Goal: Task Accomplishment & Management: Use online tool/utility

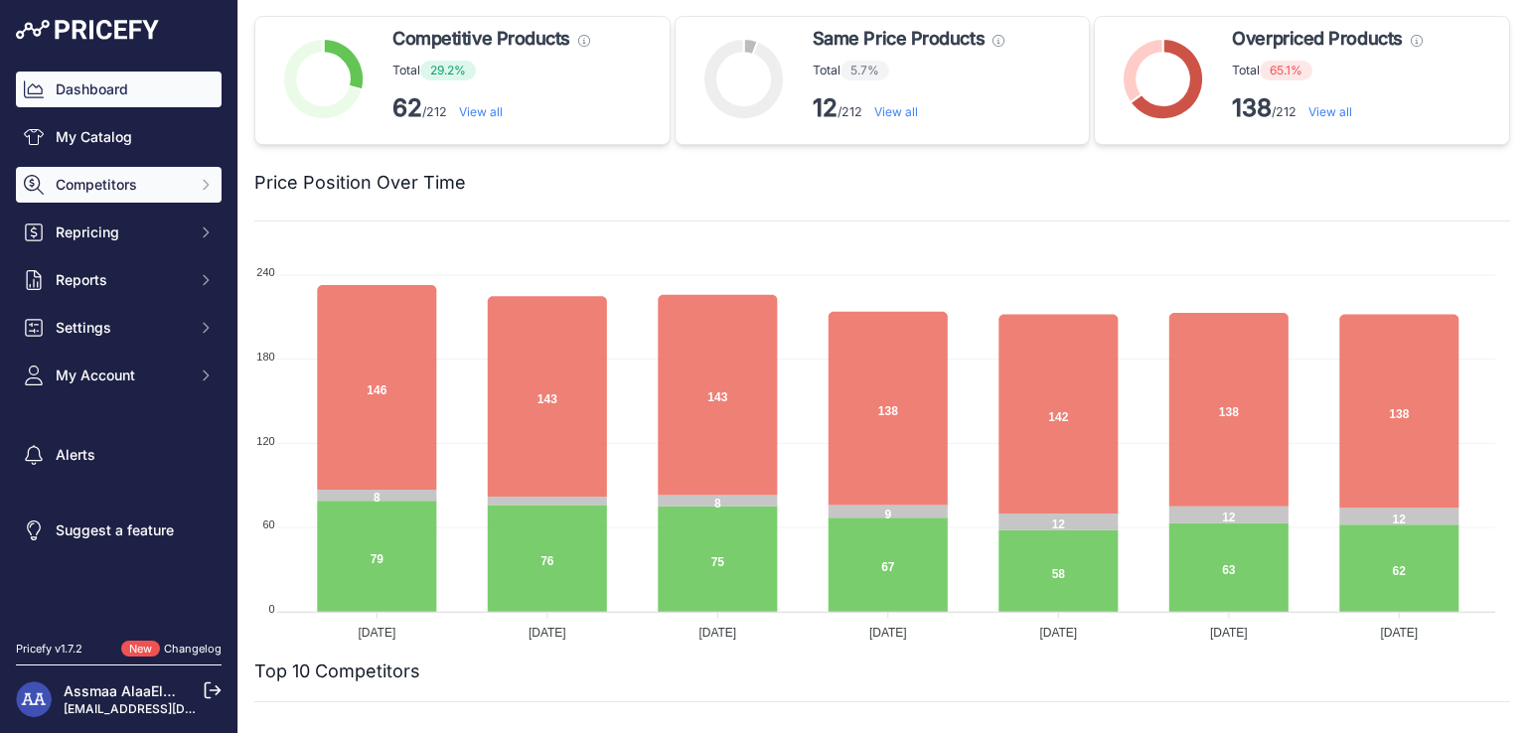
click at [99, 176] on span "Competitors" at bounding box center [121, 185] width 130 height 20
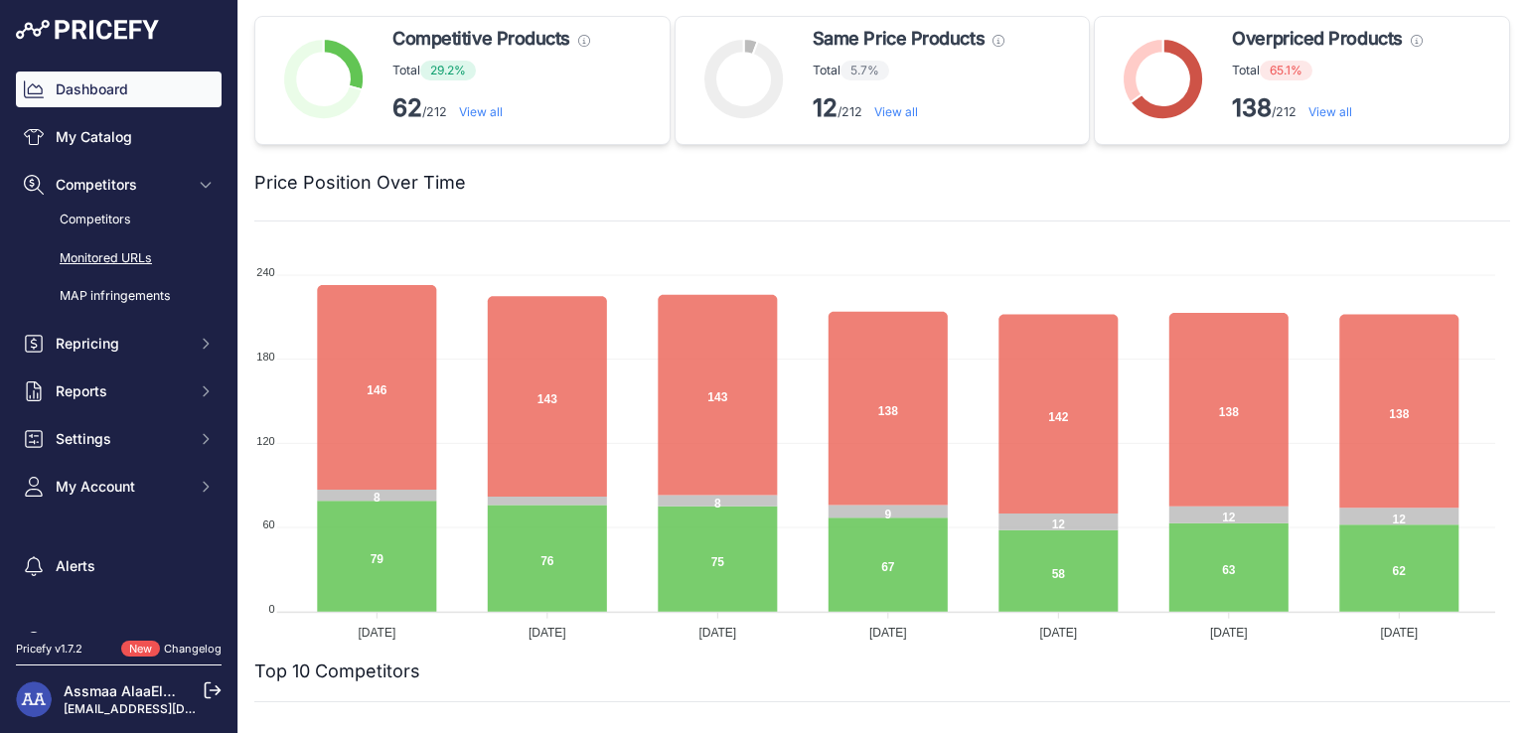
click at [124, 263] on link "Monitored URLs" at bounding box center [119, 258] width 206 height 35
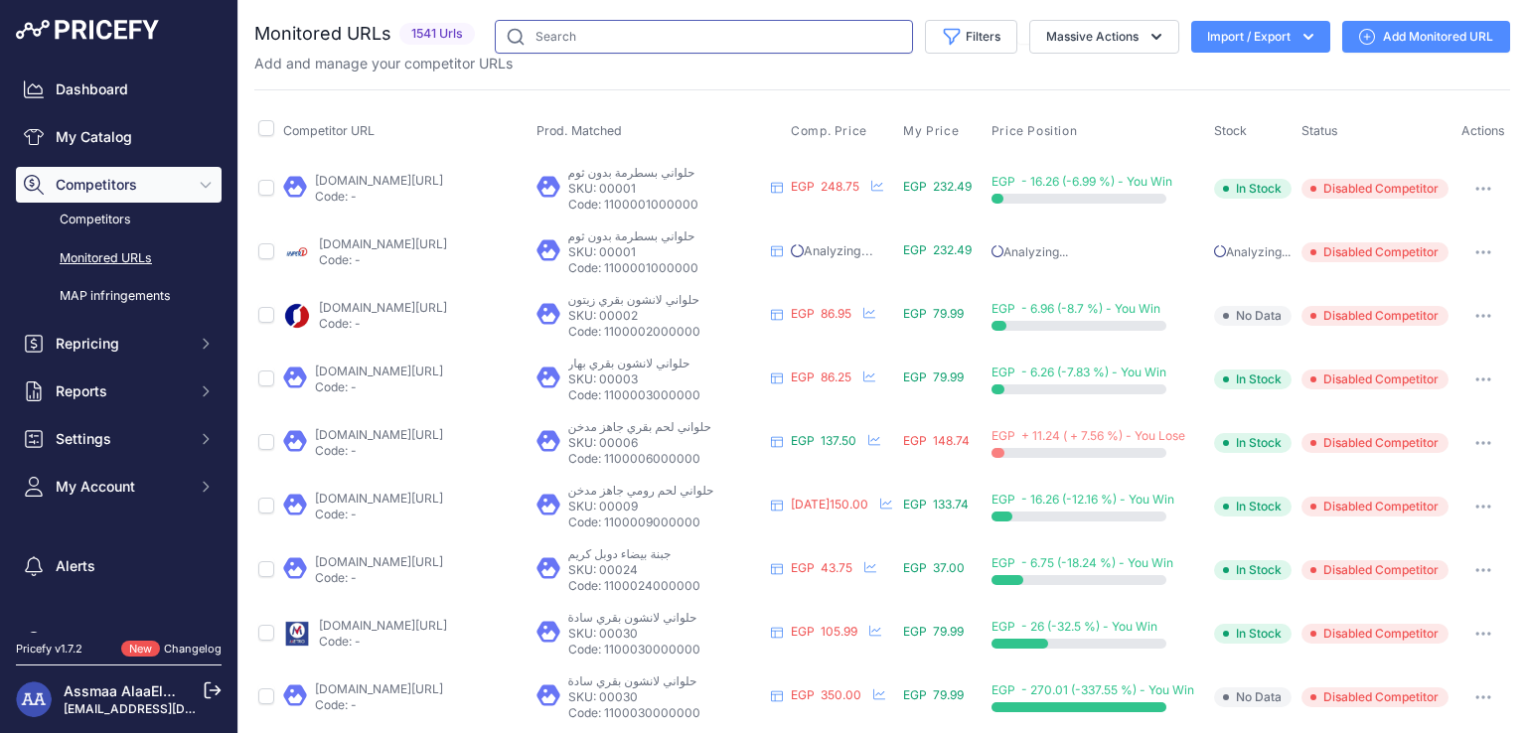
click at [559, 48] on input "text" at bounding box center [704, 37] width 418 height 34
paste input "1047632"
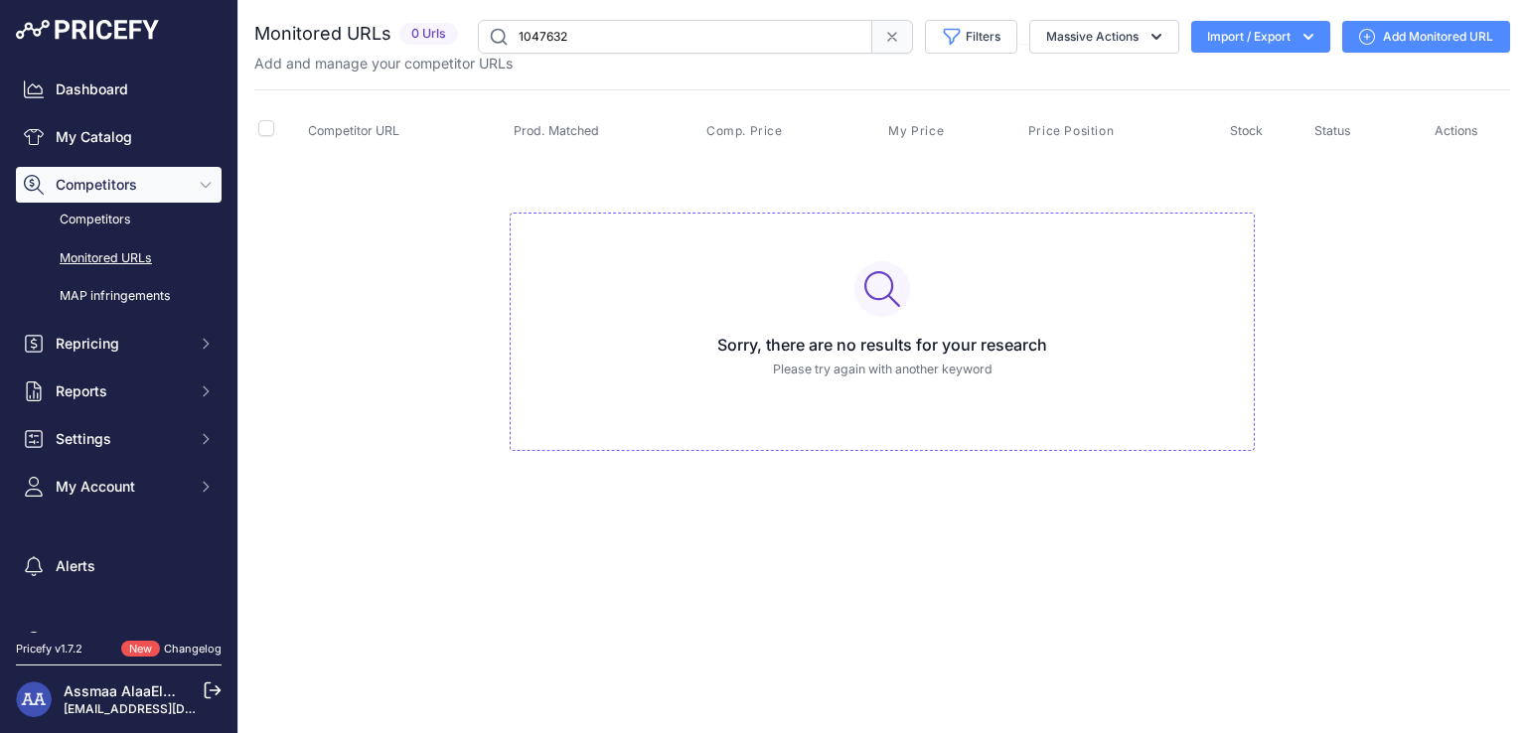
drag, startPoint x: 576, startPoint y: 46, endPoint x: 382, endPoint y: 47, distance: 194.8
click at [382, 47] on div "Monitored URLs 0 Urls" at bounding box center [882, 37] width 1256 height 34
paste input "1672"
drag, startPoint x: 479, startPoint y: 43, endPoint x: 423, endPoint y: 38, distance: 55.9
click at [423, 38] on div "Monitored URLs 0 Urls" at bounding box center [882, 37] width 1256 height 34
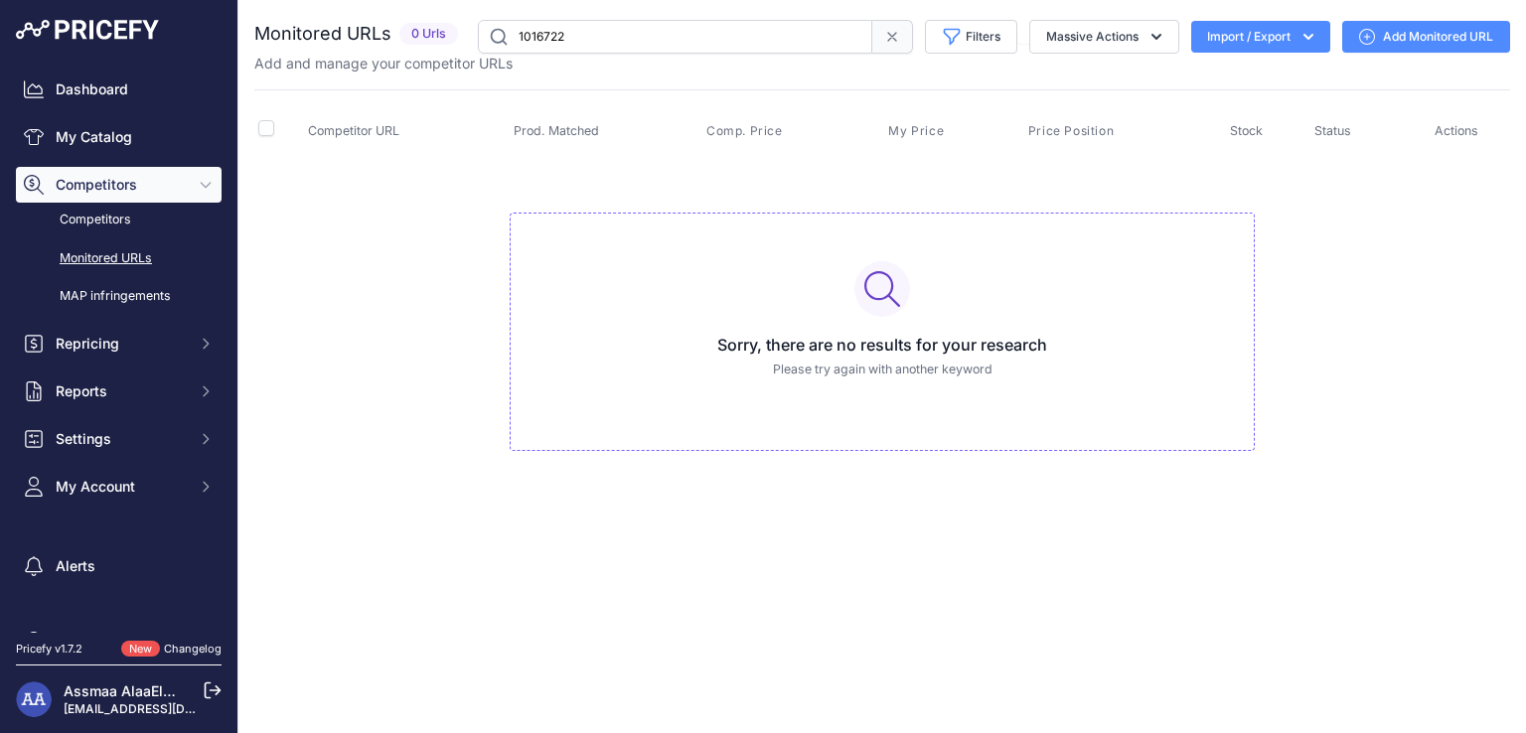
paste input "41985"
drag, startPoint x: 623, startPoint y: 39, endPoint x: 458, endPoint y: 33, distance: 165.1
click at [458, 33] on div "Monitored URLs 0 Urls" at bounding box center [882, 37] width 1256 height 34
paste input "18556"
drag, startPoint x: 622, startPoint y: 33, endPoint x: 465, endPoint y: 12, distance: 158.4
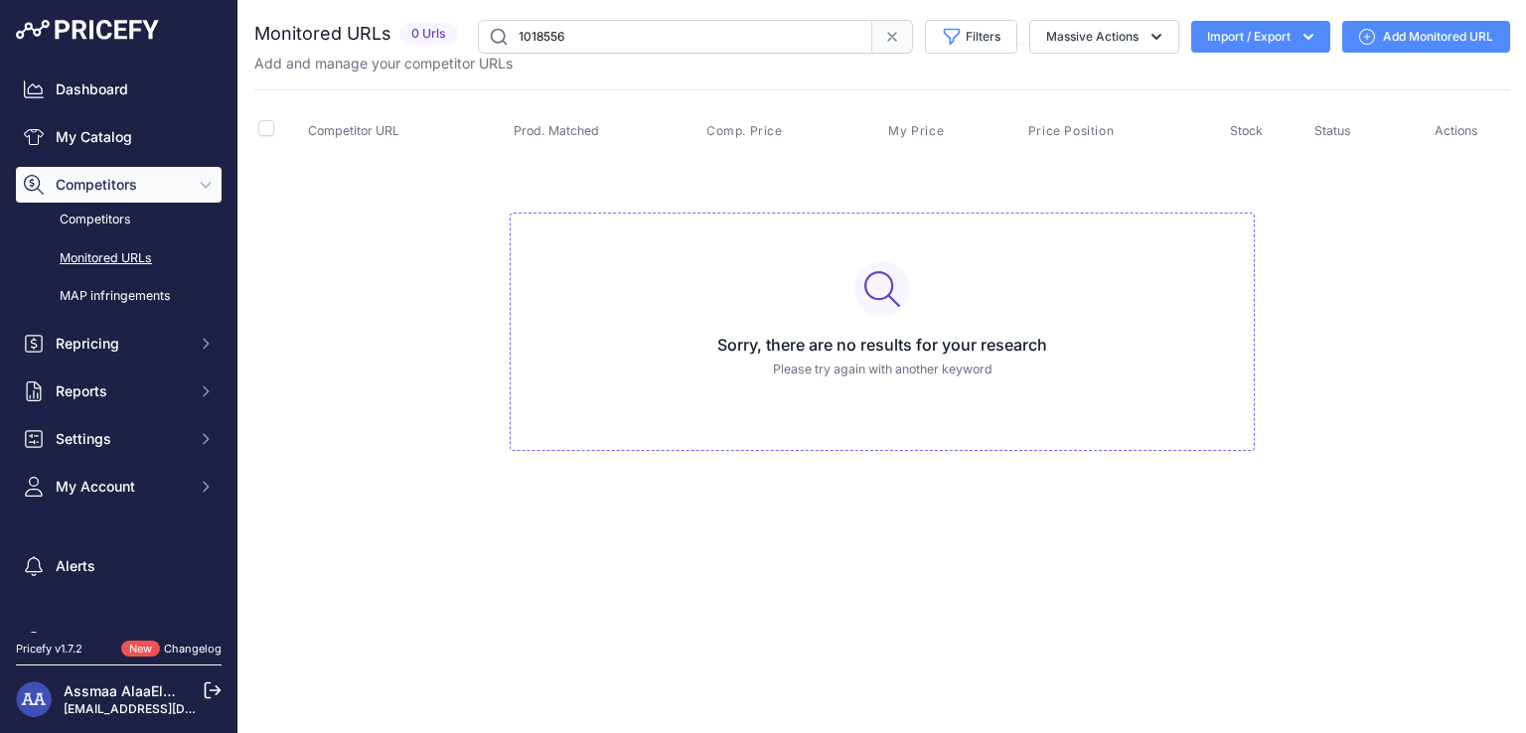
click at [465, 12] on div "You are not connected to the internet. Monitored URLs" at bounding box center [882, 255] width 1256 height 511
paste input "36775"
type input "1036775"
click at [895, 35] on icon at bounding box center [892, 37] width 16 height 16
